Goal: Check status: Check status

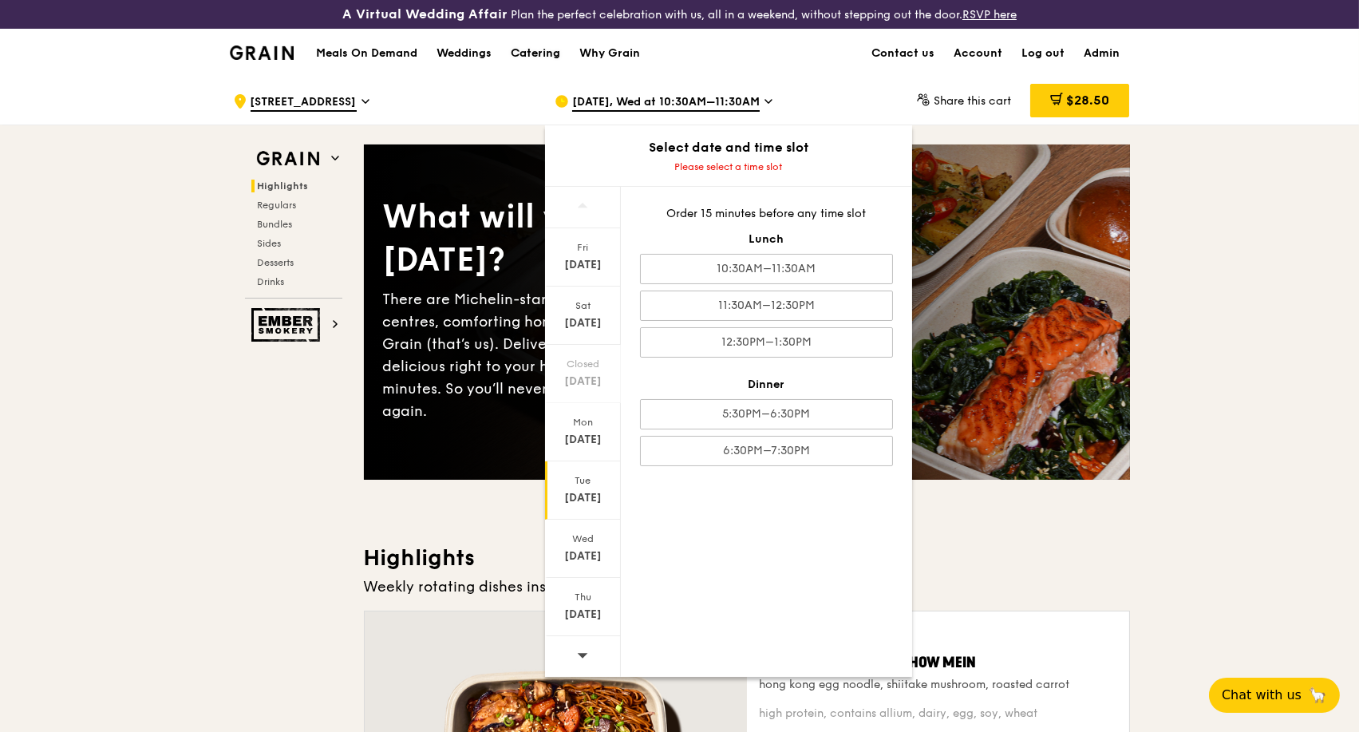
drag, startPoint x: 556, startPoint y: 54, endPoint x: 583, endPoint y: 49, distance: 27.7
click at [556, 54] on div "Catering" at bounding box center [535, 54] width 49 height 48
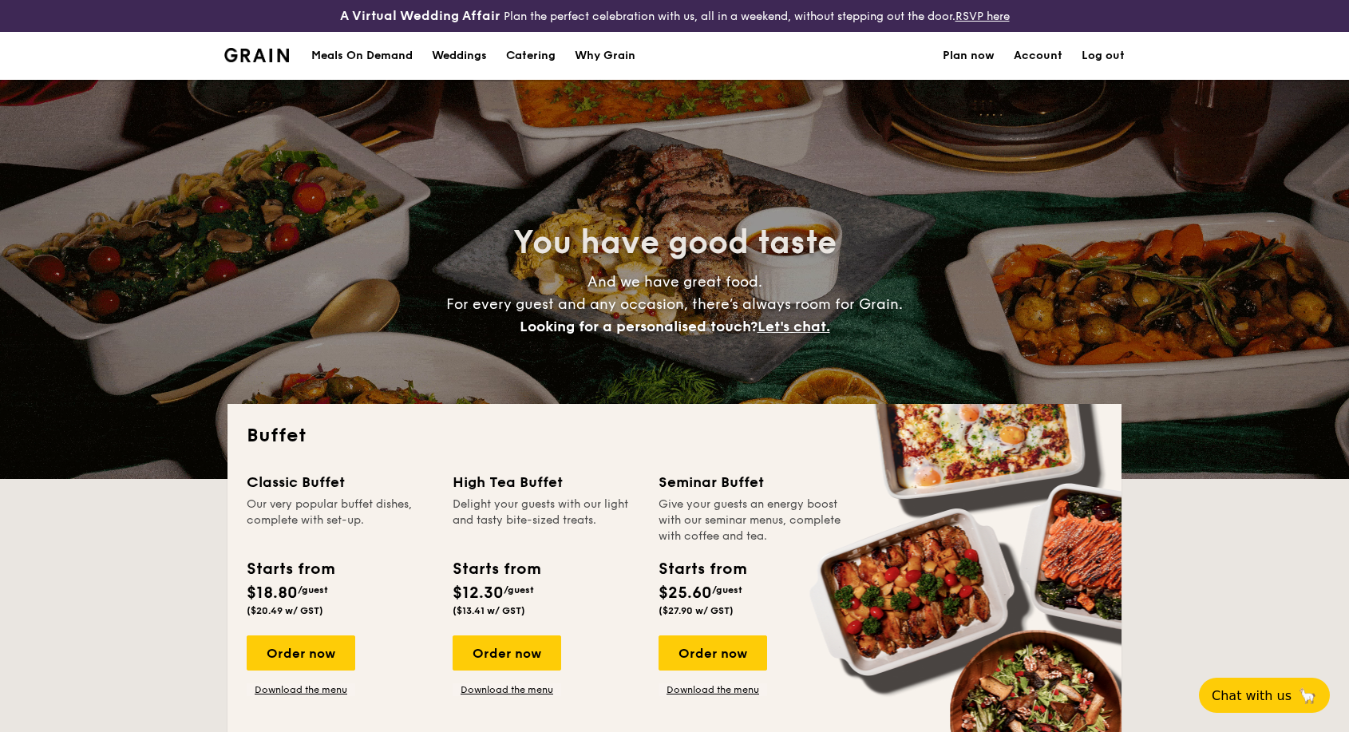
select select
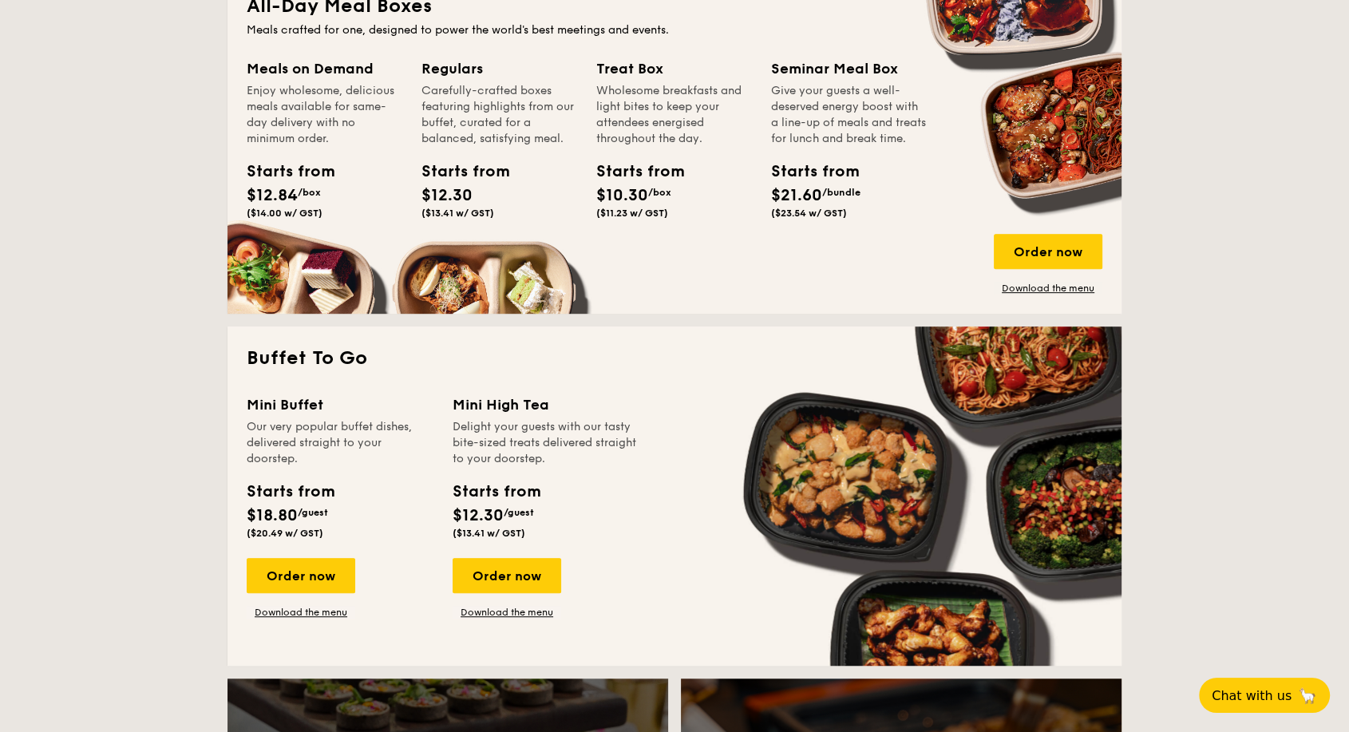
scroll to position [798, 0]
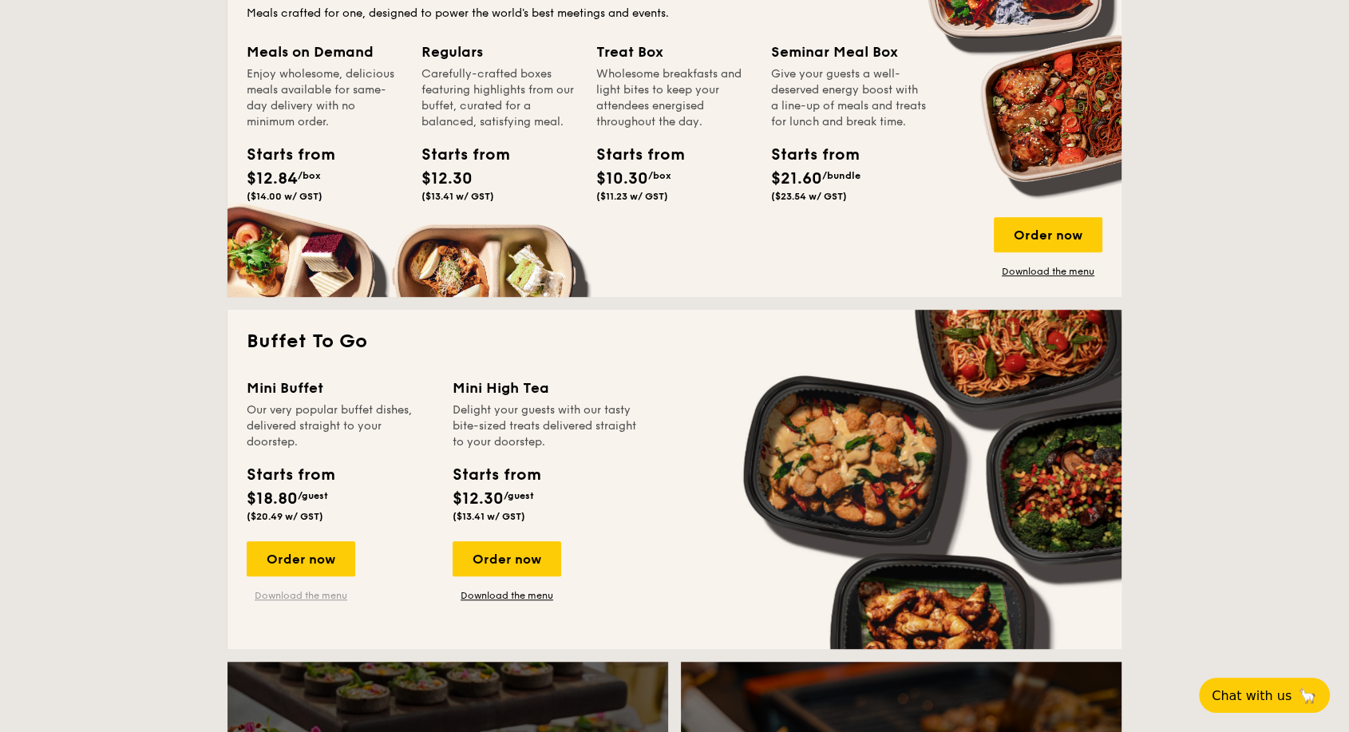
click at [306, 595] on link "Download the menu" at bounding box center [301, 595] width 109 height 13
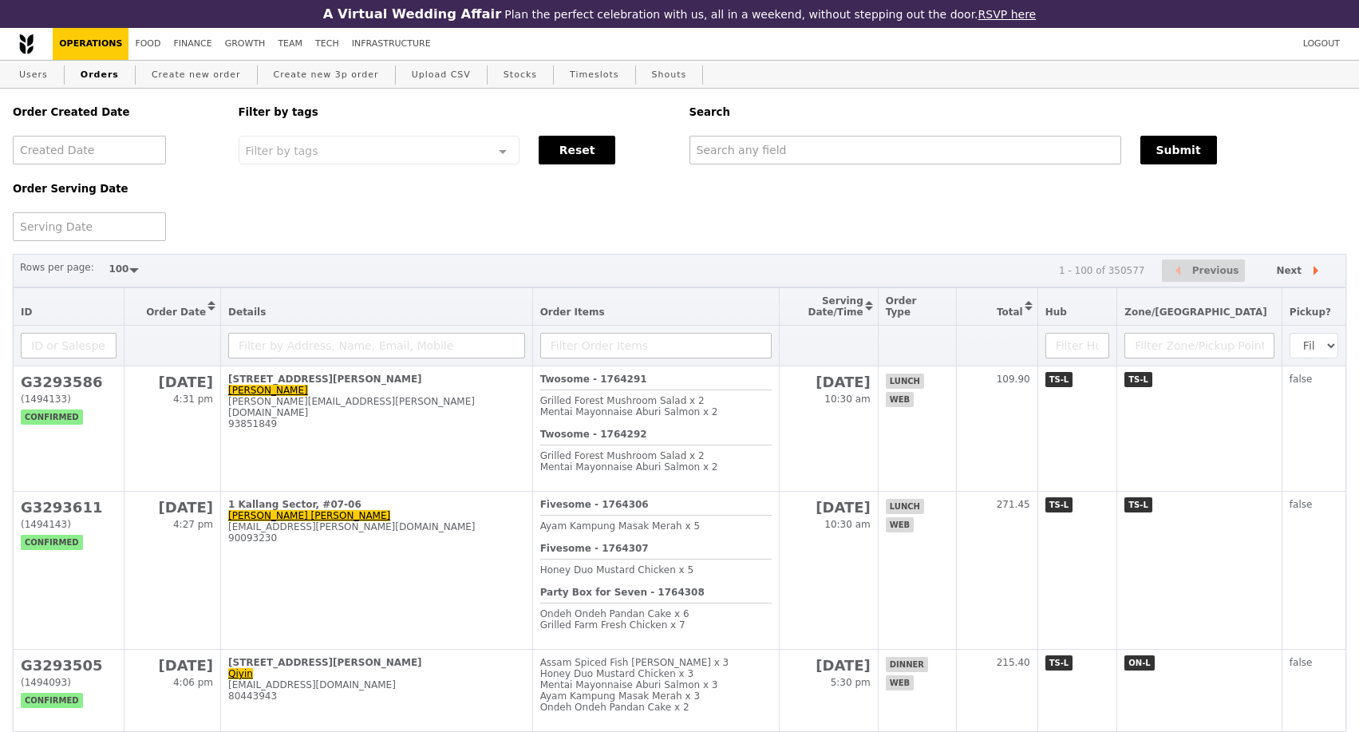
select select "100"
click at [736, 152] on input "text" at bounding box center [906, 150] width 432 height 29
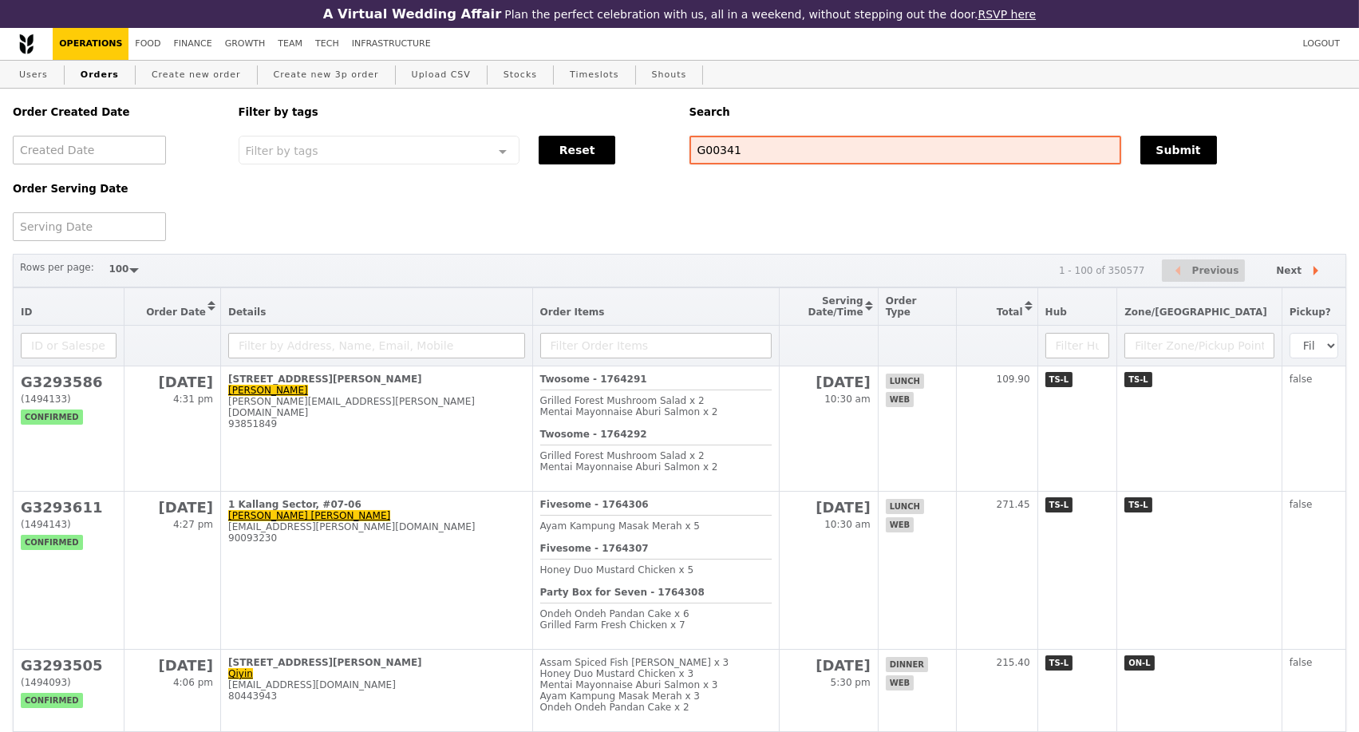
click at [716, 160] on input "G00341" at bounding box center [906, 150] width 432 height 29
click at [728, 159] on input "G00341" at bounding box center [906, 150] width 432 height 29
drag, startPoint x: 741, startPoint y: 157, endPoint x: 705, endPoint y: 156, distance: 36.0
click at [705, 156] on input "G00341" at bounding box center [906, 150] width 432 height 29
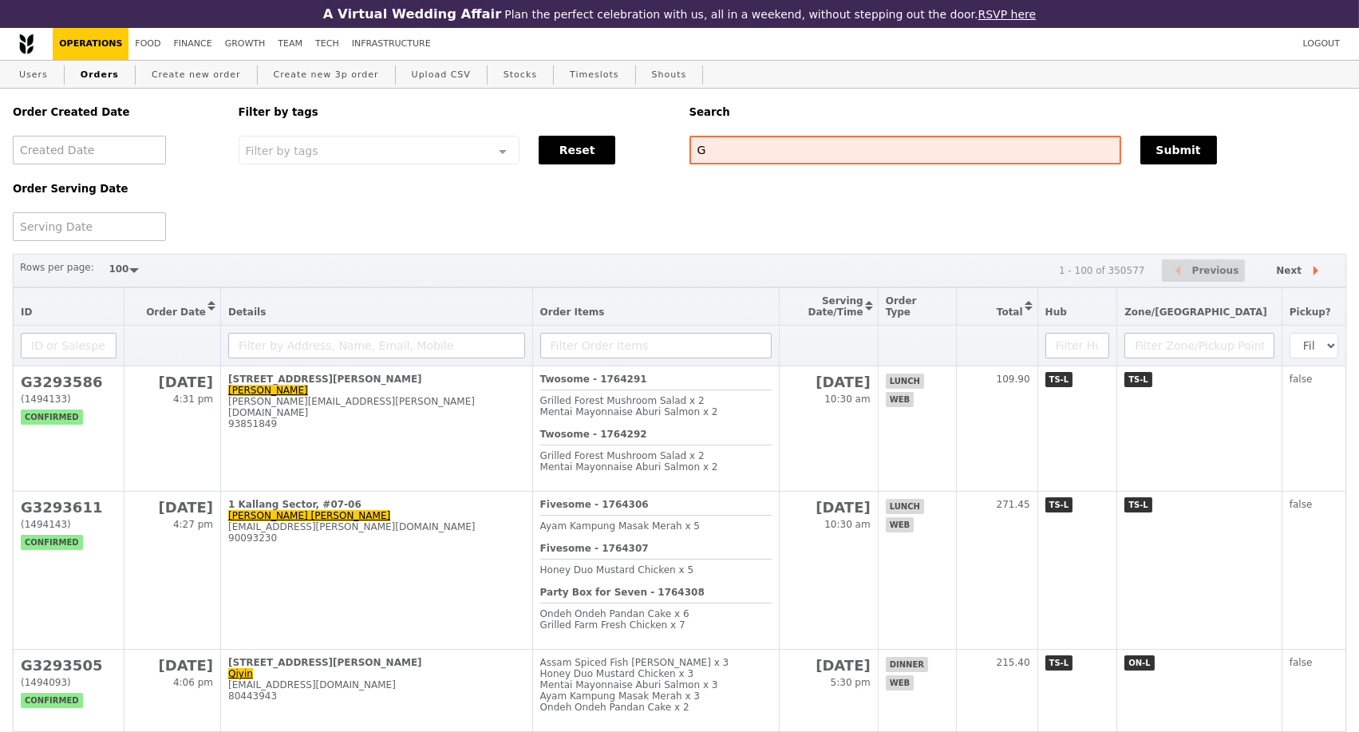
type input "G"
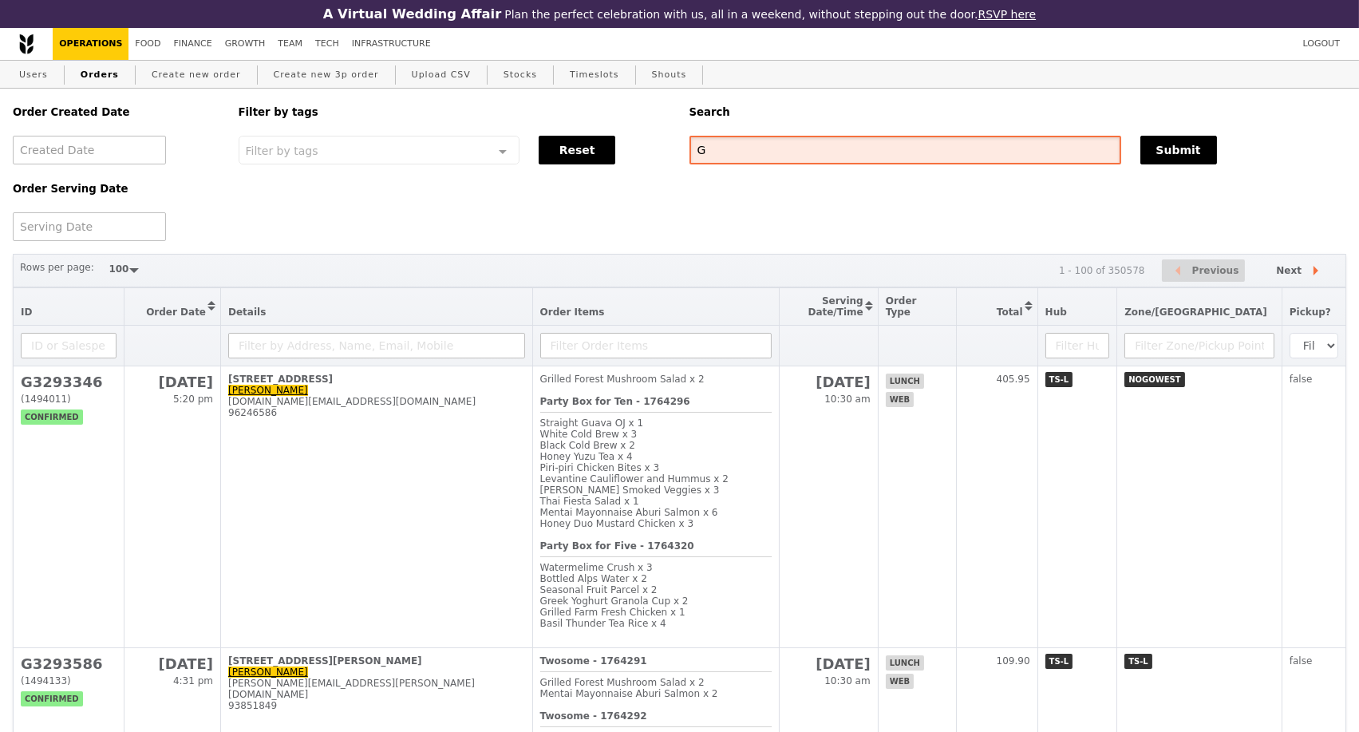
click at [750, 155] on input "G" at bounding box center [906, 150] width 432 height 29
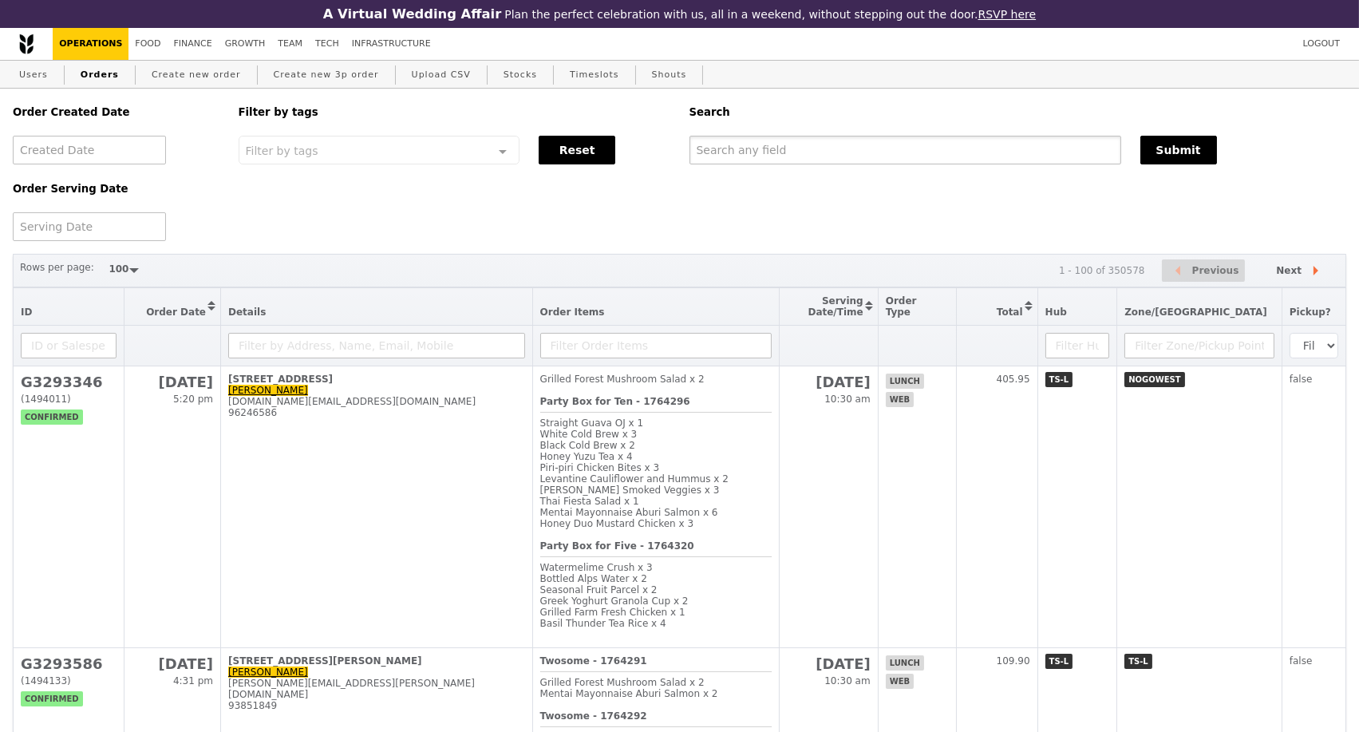
paste input "G3293346"
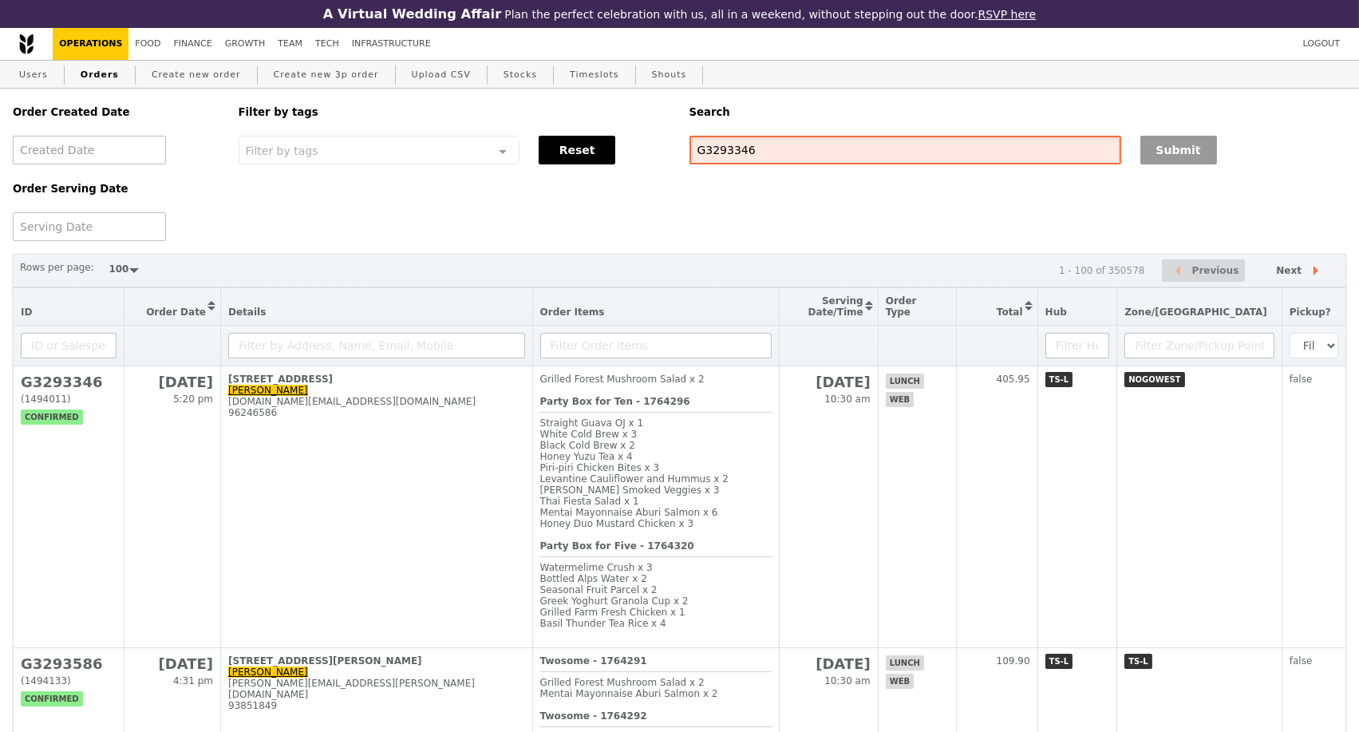
type input "G3293346"
click at [1169, 161] on button "Submit" at bounding box center [1179, 150] width 77 height 29
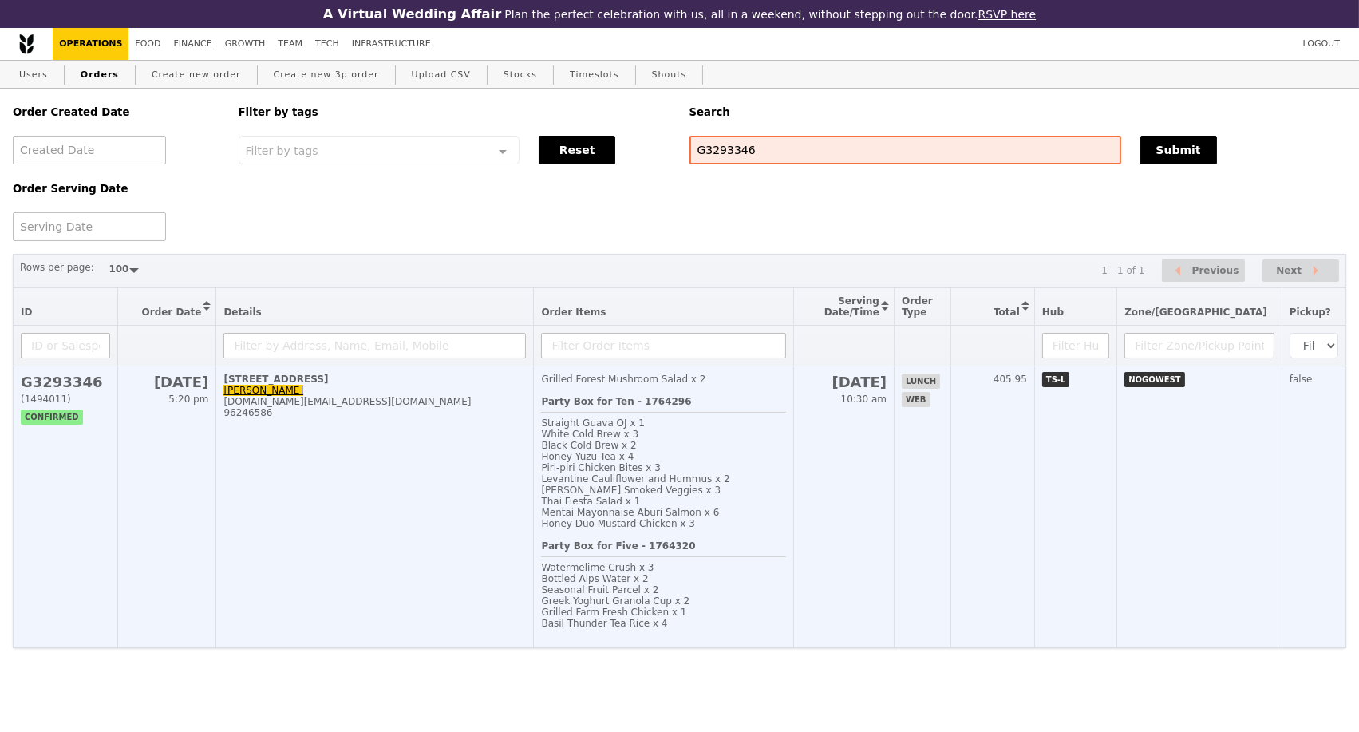
click at [457, 461] on td "70 Tuas West Drive, #01-01 Noah Wang Yongjie yongjie.wang@merck.com 96246586" at bounding box center [375, 507] width 318 height 282
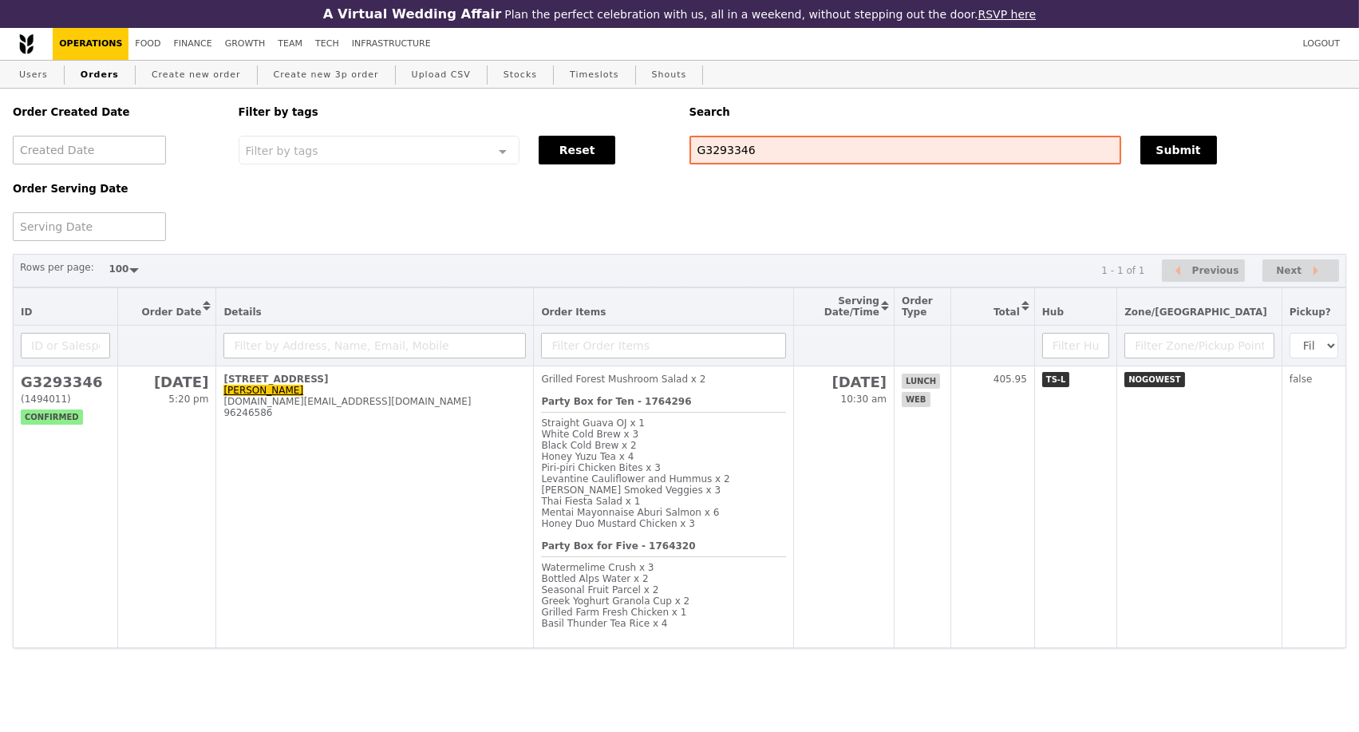
scroll to position [29, 0]
